Goal: Task Accomplishment & Management: Manage account settings

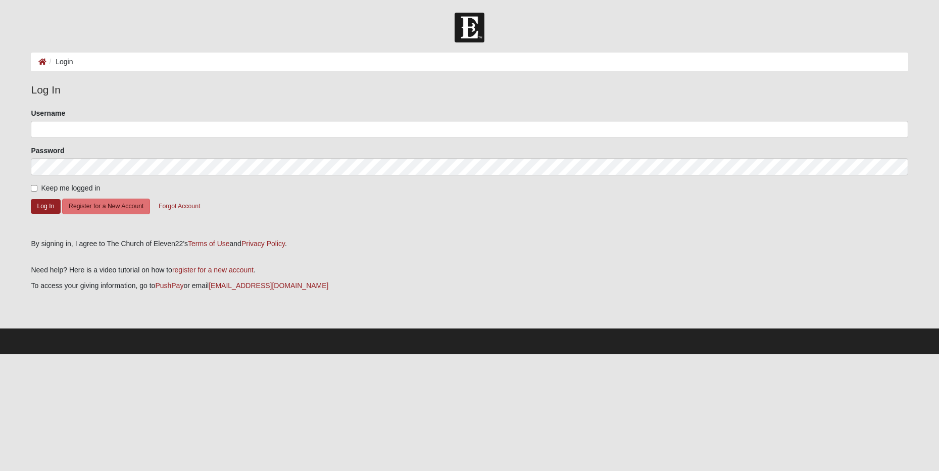
click at [75, 112] on div "Username" at bounding box center [469, 123] width 877 height 30
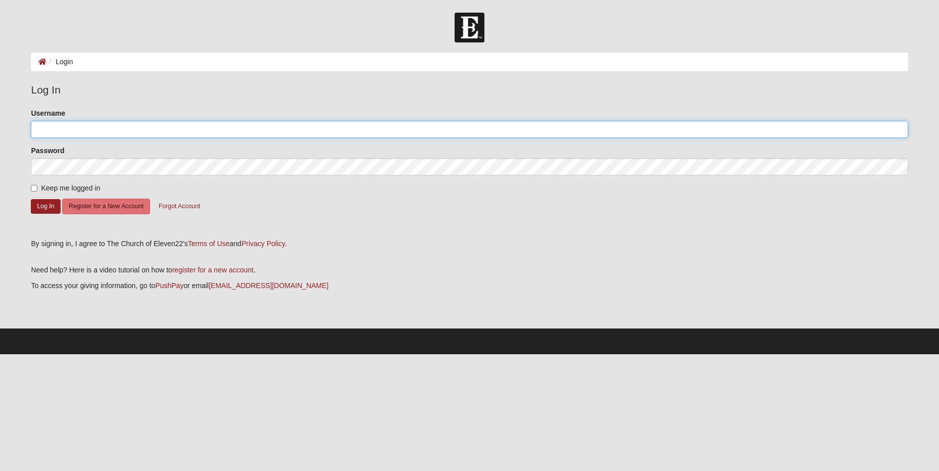
click at [64, 133] on input "Username" at bounding box center [469, 129] width 877 height 17
type input "j"
type input "[PERSON_NAME][EMAIL_ADDRESS][PERSON_NAME][DOMAIN_NAME]"
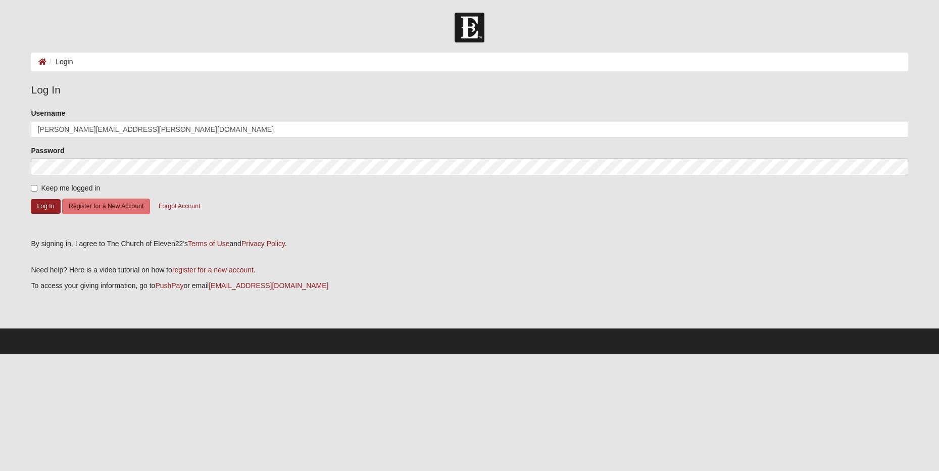
click at [35, 188] on input "Keep me logged in" at bounding box center [34, 188] width 7 height 7
checkbox input "true"
click at [45, 208] on button "Log In" at bounding box center [45, 206] width 29 height 15
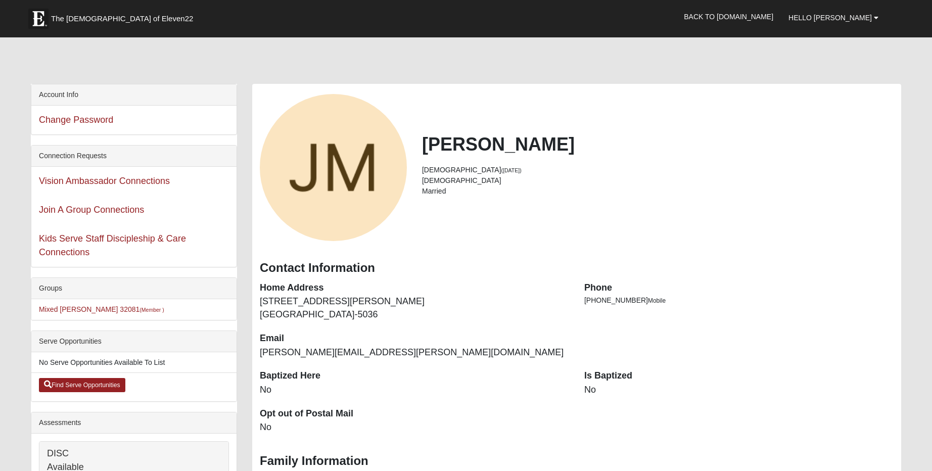
scroll to position [2, 0]
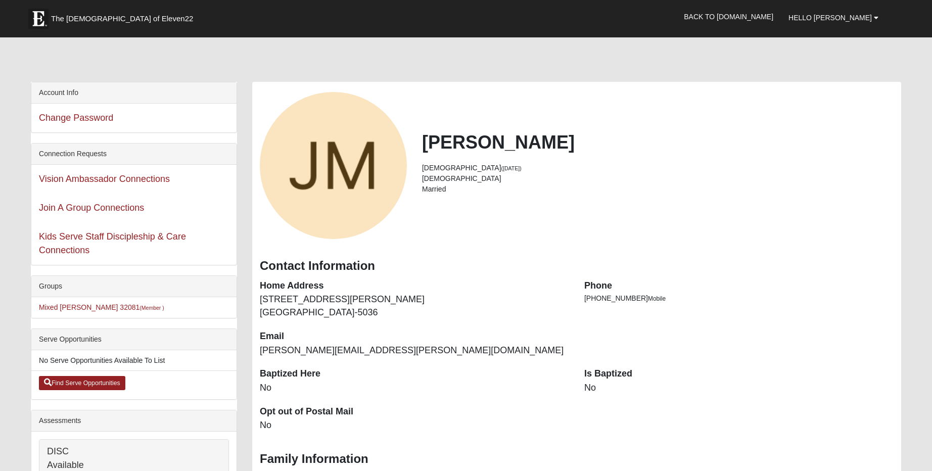
click at [351, 178] on div "View Fullsize Photo" at bounding box center [333, 165] width 147 height 147
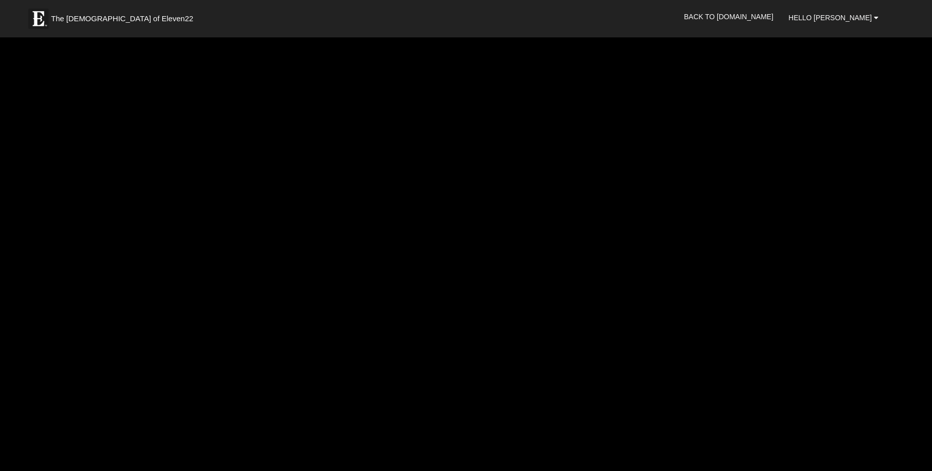
scroll to position [4, 0]
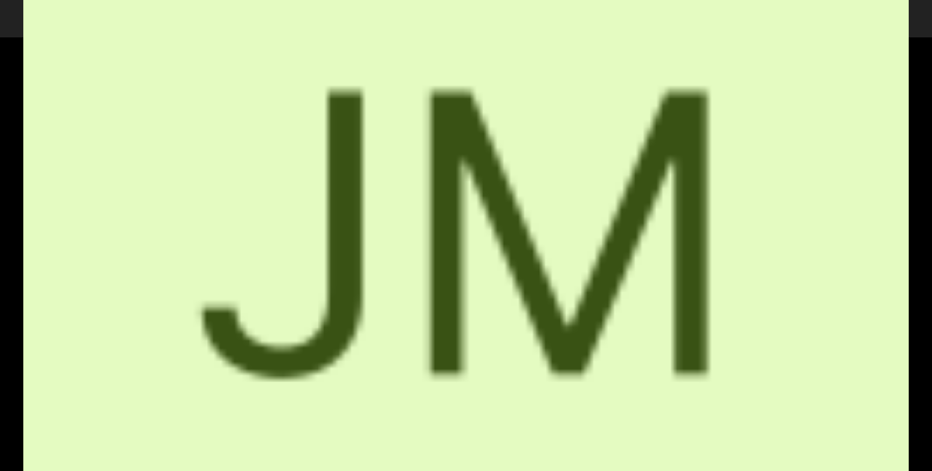
click at [621, 196] on div "View Fullsize Photo" at bounding box center [465, 233] width 885 height 885
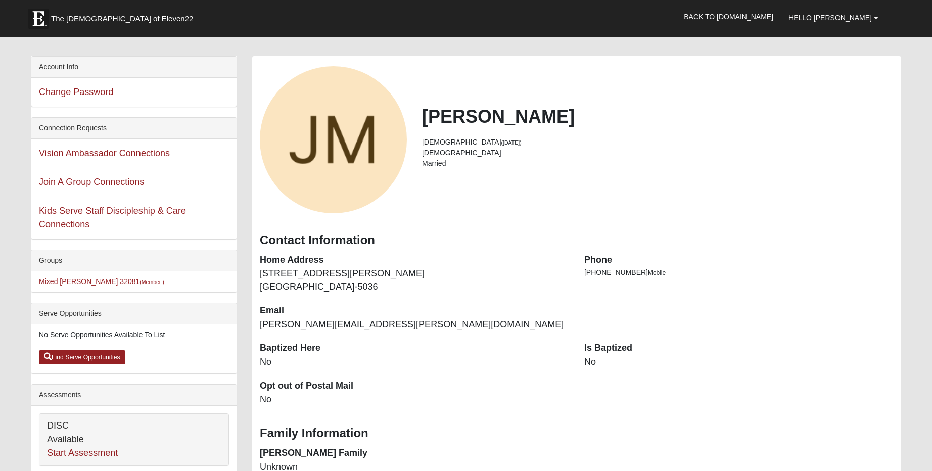
scroll to position [106, 0]
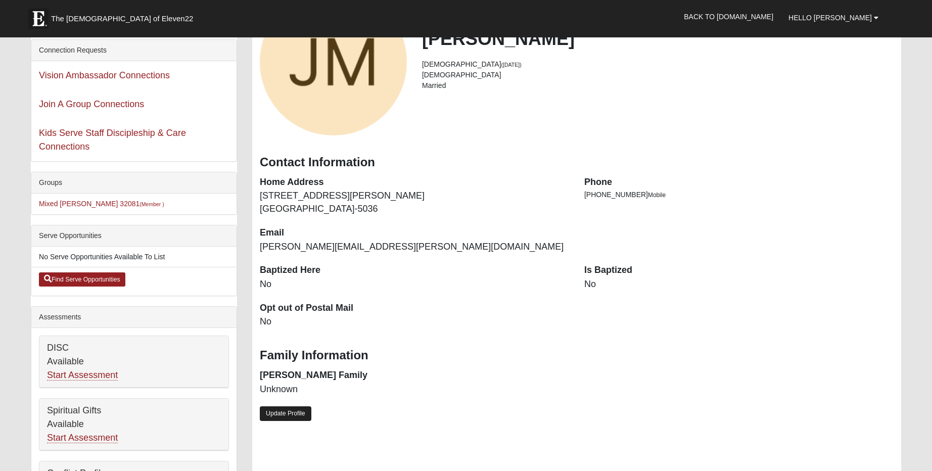
click at [284, 406] on link "Update Profile" at bounding box center [286, 413] width 52 height 15
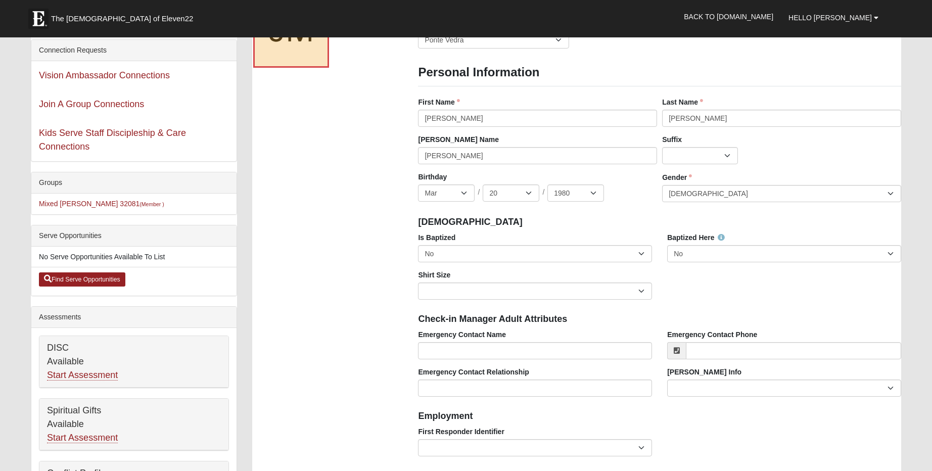
scroll to position [3, 0]
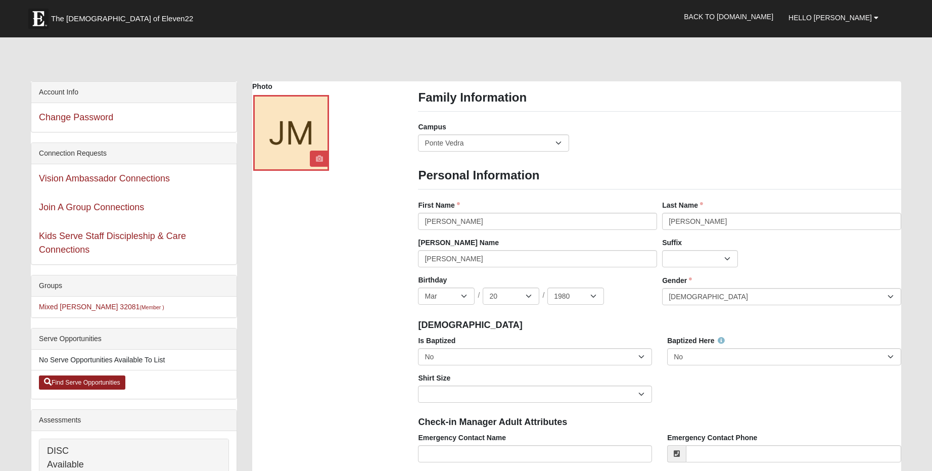
click at [315, 157] on link at bounding box center [319, 159] width 13 height 16
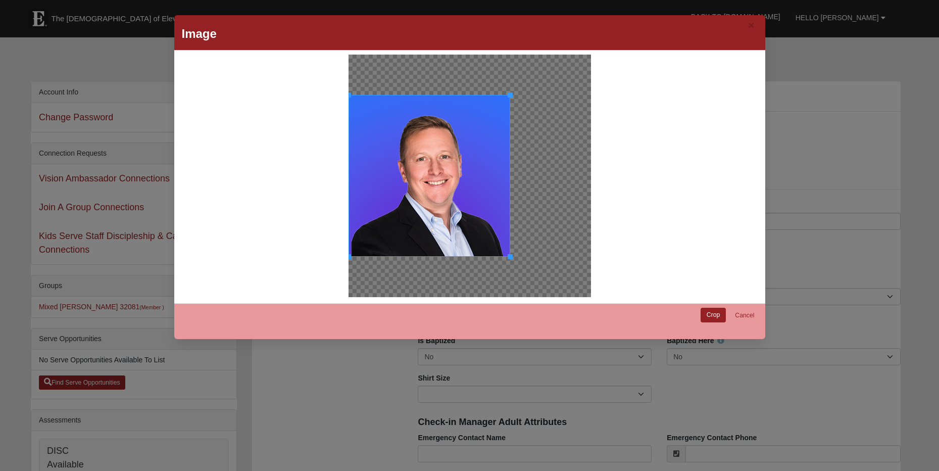
drag, startPoint x: 430, startPoint y: 184, endPoint x: 460, endPoint y: 189, distance: 30.8
click at [461, 189] on div at bounding box center [430, 176] width 162 height 162
drag, startPoint x: 466, startPoint y: 178, endPoint x: 495, endPoint y: 189, distance: 31.3
click at [495, 189] on div at bounding box center [430, 176] width 162 height 162
click at [748, 313] on link "Cancel" at bounding box center [744, 316] width 32 height 16
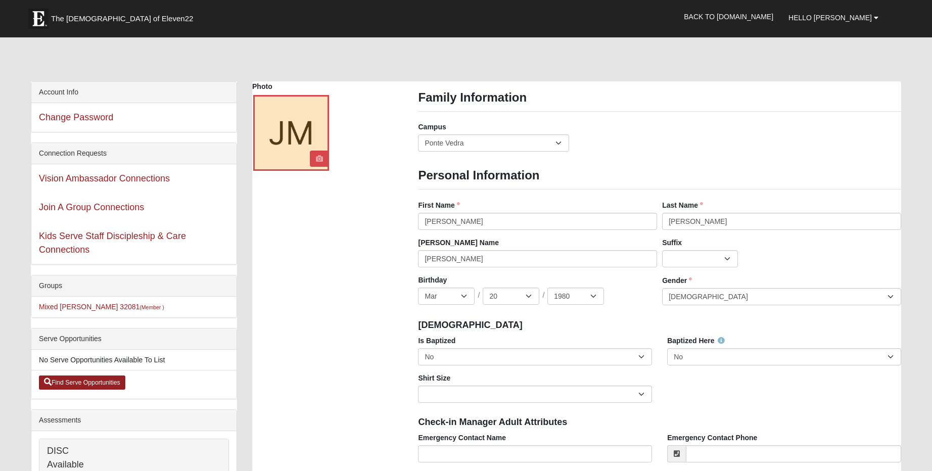
click at [320, 157] on icon at bounding box center [319, 158] width 7 height 7
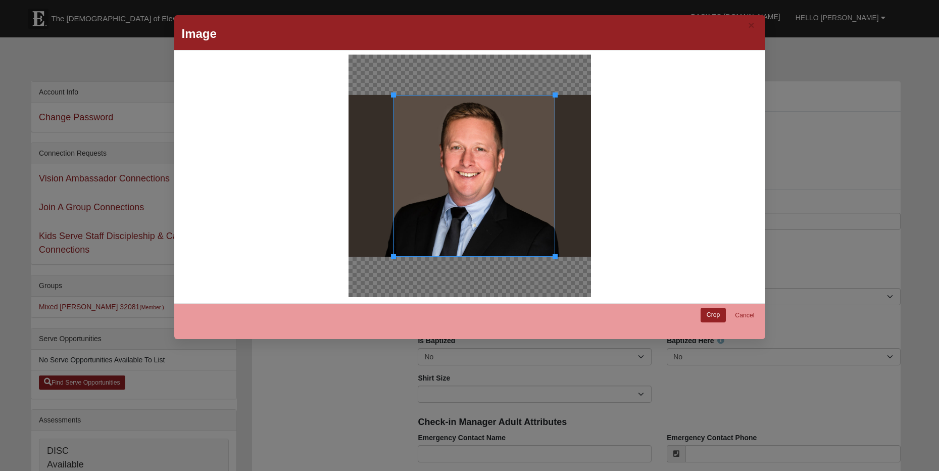
drag, startPoint x: 492, startPoint y: 225, endPoint x: 523, endPoint y: 225, distance: 30.8
click at [523, 225] on div at bounding box center [475, 176] width 162 height 162
click at [714, 315] on link "Crop" at bounding box center [714, 315] width 26 height 15
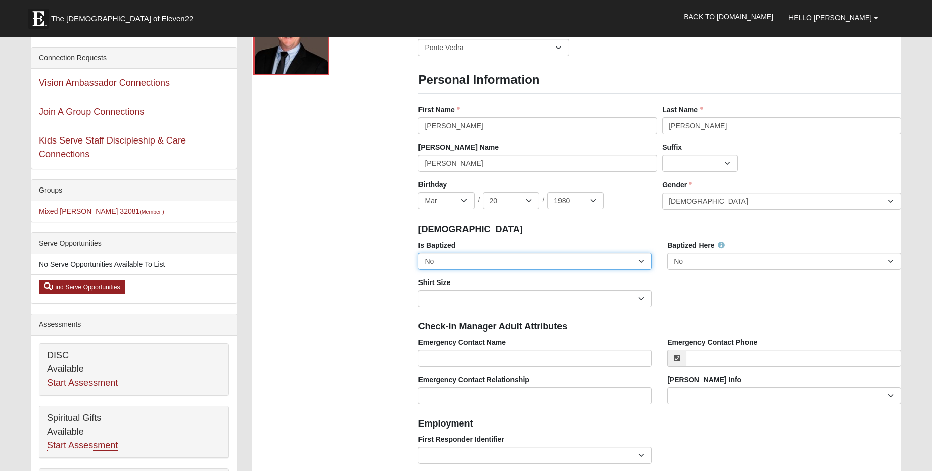
scroll to position [143, 0]
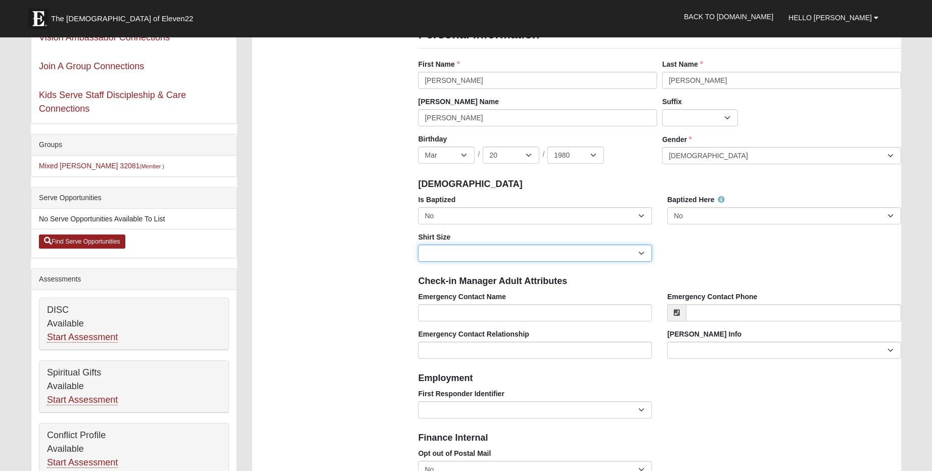
select select "Adult Medium"
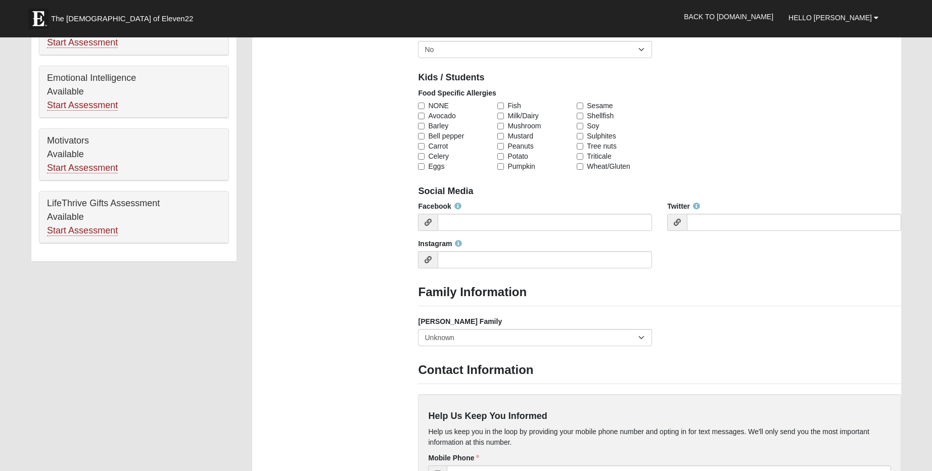
scroll to position [578, 0]
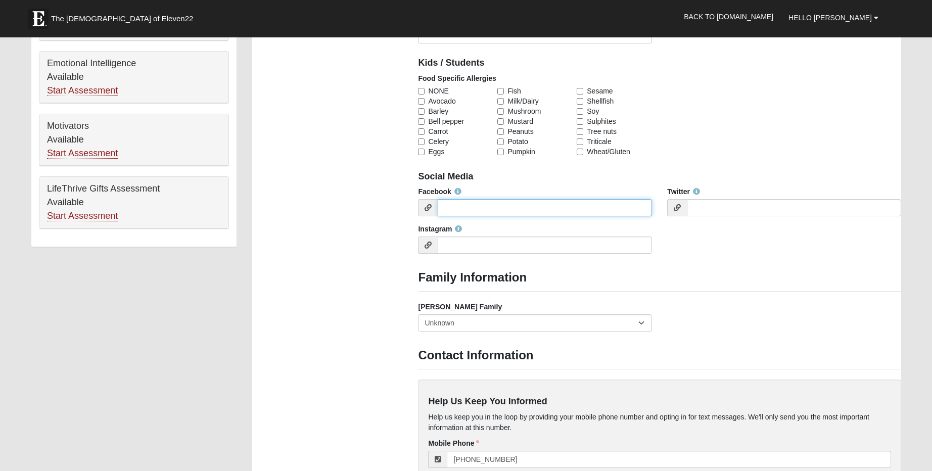
click at [475, 204] on input "Facebook" at bounding box center [544, 207] width 214 height 17
paste input "[URL][DOMAIN_NAME][CREDIT_CARD_NUMBER]"
type input "[URL][DOMAIN_NAME][CREDIT_CARD_NUMBER]"
drag, startPoint x: 768, startPoint y: 152, endPoint x: 796, endPoint y: 158, distance: 28.1
click at [768, 151] on div "Food Specific Allergies NONE Avocado [GEOGRAPHIC_DATA] Bell pepper Carrot Celer…" at bounding box center [659, 118] width 498 height 91
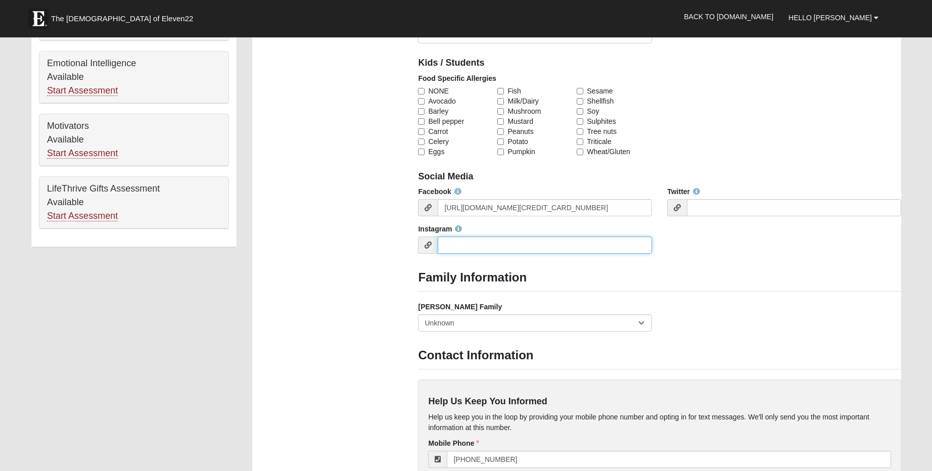
click at [508, 239] on input "Instagram" at bounding box center [544, 244] width 214 height 17
paste input "[URL][DOMAIN_NAME]"
type input "[URL][DOMAIN_NAME]"
click at [773, 275] on h3 "Family Information" at bounding box center [659, 277] width 482 height 15
click at [491, 238] on input "[URL][DOMAIN_NAME]" at bounding box center [544, 244] width 214 height 17
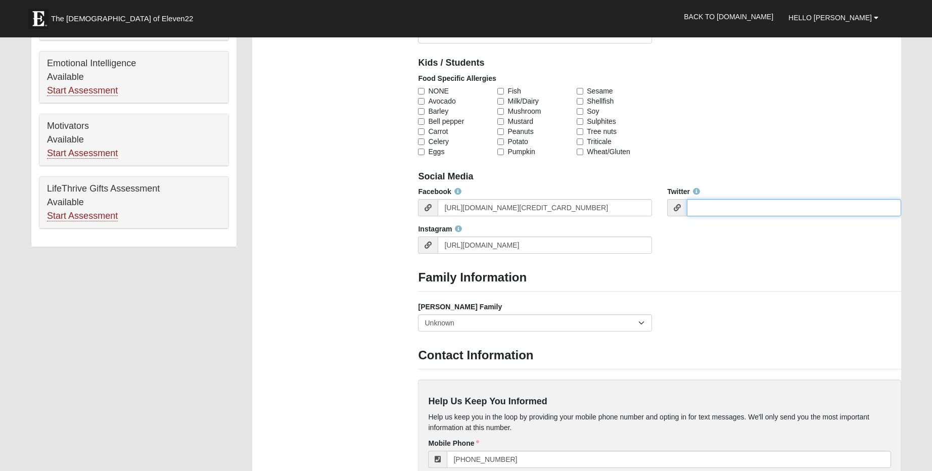
click at [728, 206] on input "Twitter" at bounding box center [794, 207] width 214 height 17
paste input "[URL][DOMAIN_NAME]"
type input "[URL][DOMAIN_NAME]"
click at [756, 266] on div "Family Information Campus [GEOGRAPHIC_DATA] Eleven22 Online [PERSON_NAME][GEOGR…" at bounding box center [659, 183] width 498 height 1355
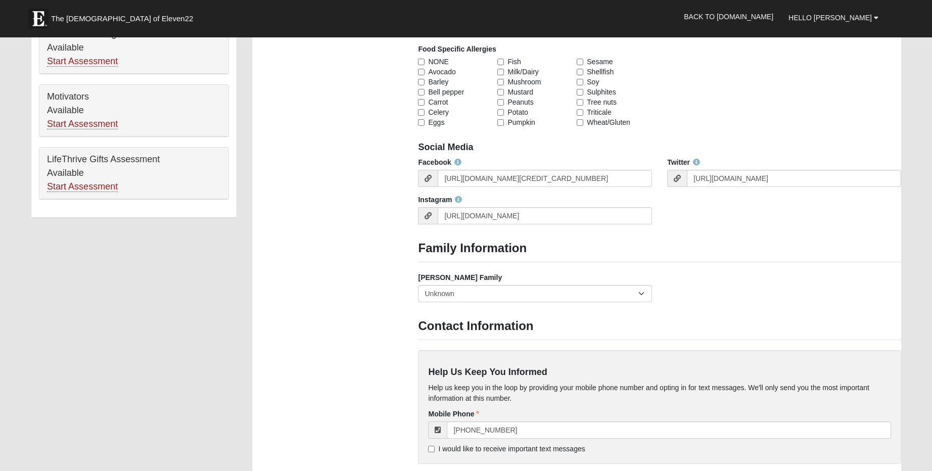
scroll to position [623, 0]
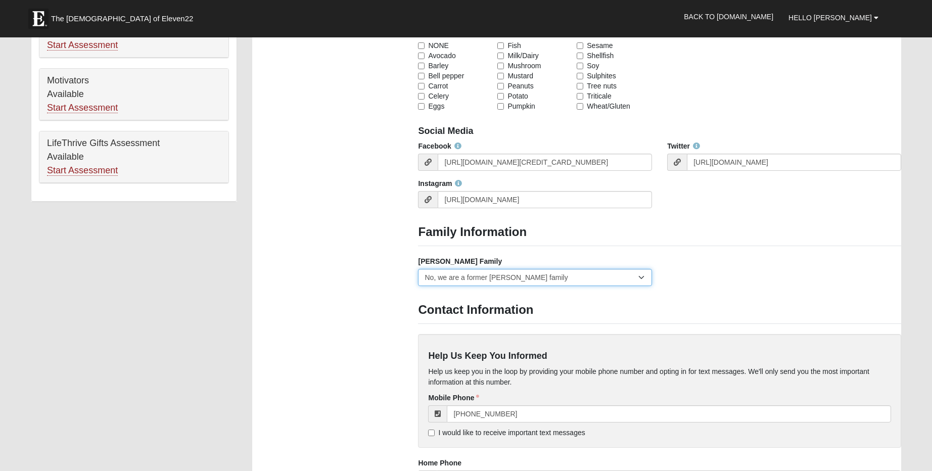
select select "2891"
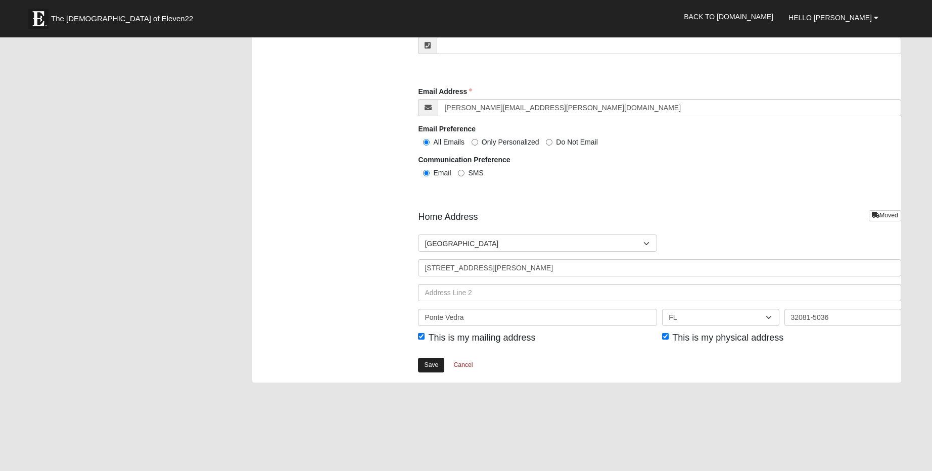
click at [431, 364] on link "Save" at bounding box center [431, 365] width 26 height 15
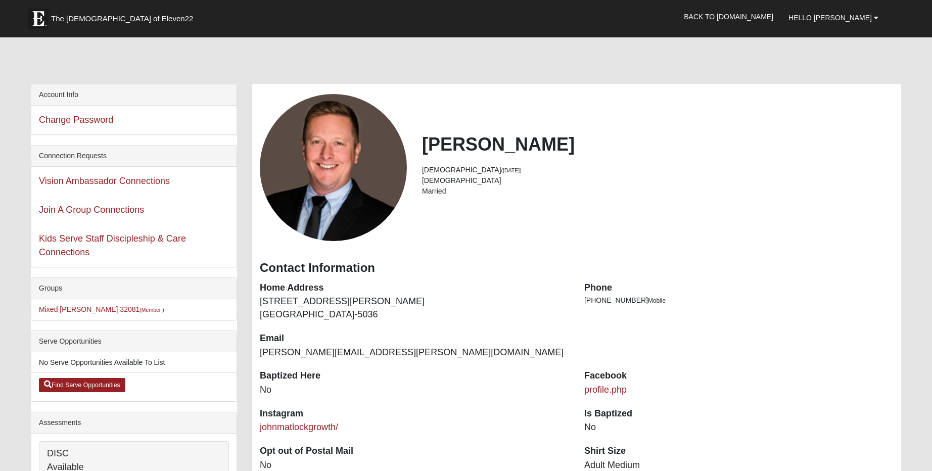
drag, startPoint x: 797, startPoint y: 125, endPoint x: 849, endPoint y: 63, distance: 81.4
click at [798, 123] on div "John Matlock 45 years old (3/20/1980) Male Married" at bounding box center [576, 167] width 649 height 147
click at [770, 16] on link "Back to [DOMAIN_NAME]" at bounding box center [728, 16] width 105 height 25
